Goal: Information Seeking & Learning: Learn about a topic

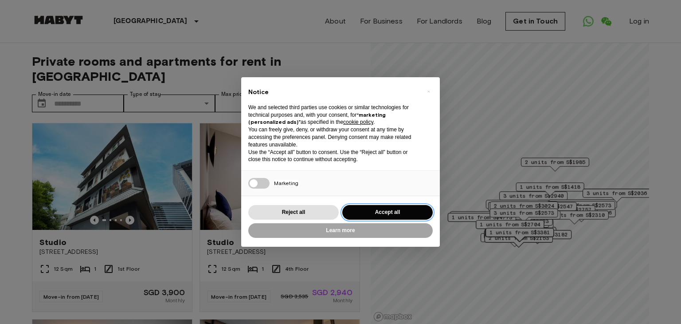
click at [409, 207] on button "Accept all" at bounding box center [387, 212] width 90 height 15
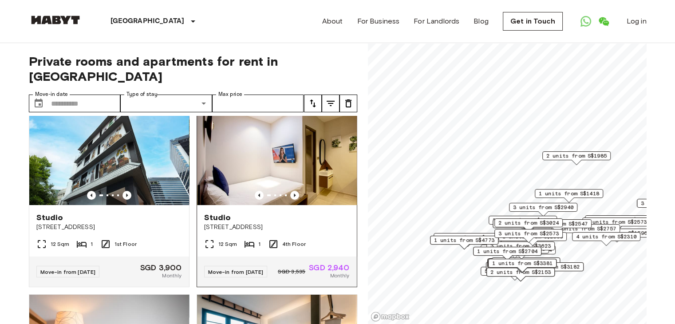
scroll to position [26, 0]
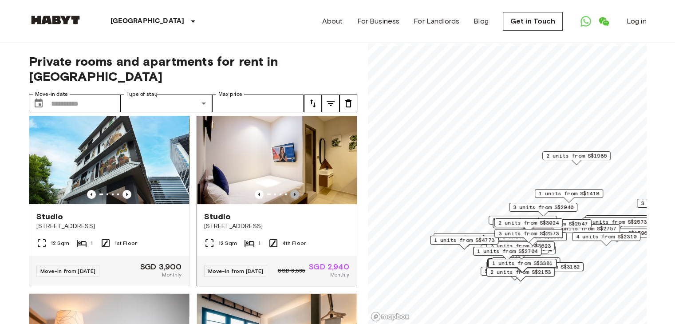
click at [290, 190] on icon "Previous image" at bounding box center [294, 194] width 9 height 9
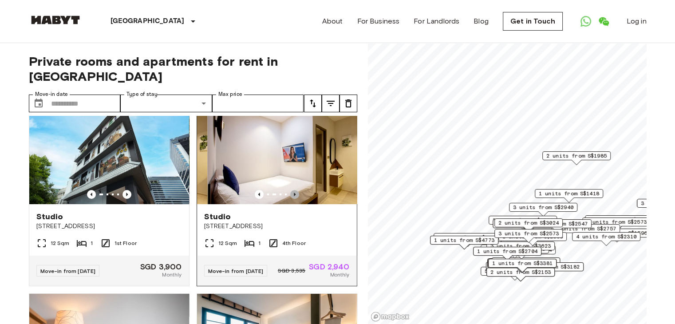
click at [290, 190] on icon "Previous image" at bounding box center [294, 194] width 9 height 9
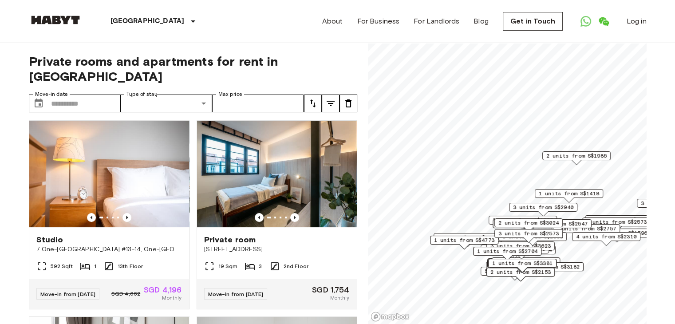
scroll to position [199, 0]
click at [291, 94] on input "Max price" at bounding box center [258, 103] width 92 height 18
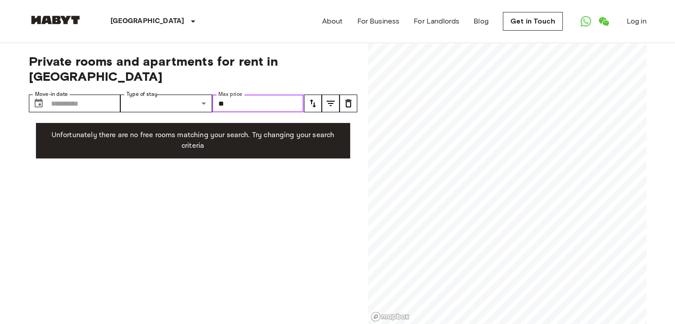
type input "*"
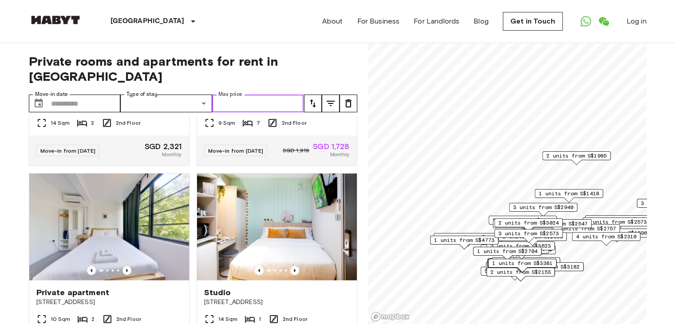
scroll to position [1530, 0]
